Goal: Task Accomplishment & Management: Manage account settings

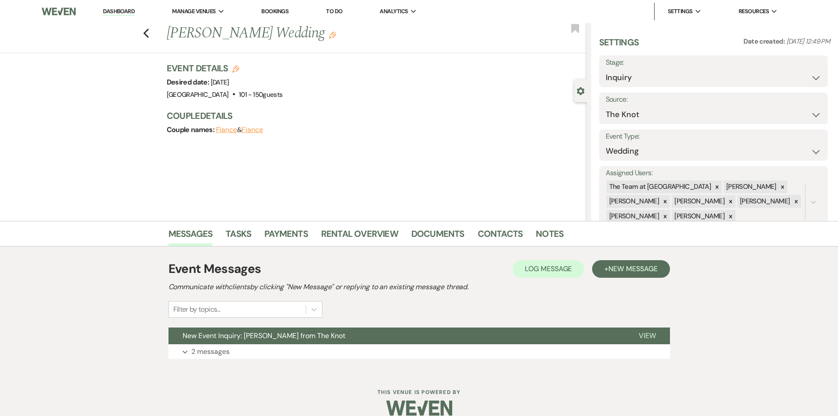
click at [117, 8] on link "Dashboard" at bounding box center [119, 11] width 32 height 8
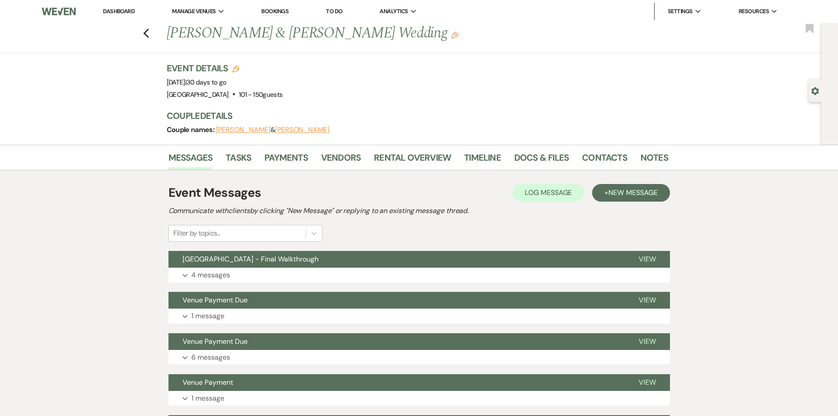
click at [125, 8] on link "Dashboard" at bounding box center [119, 10] width 32 height 7
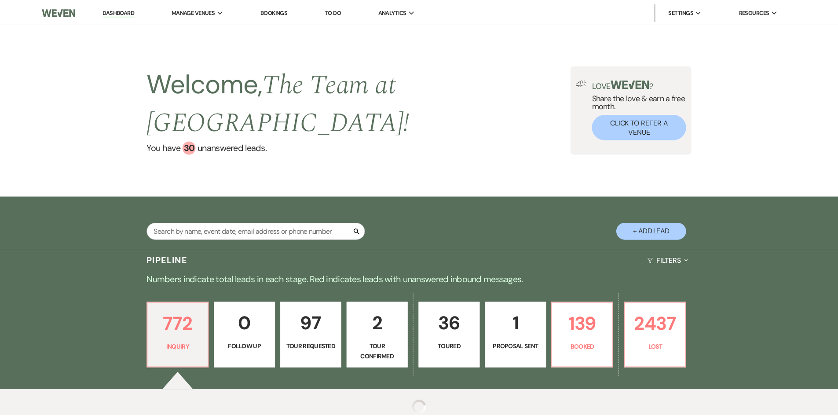
scroll to position [73, 0]
